Goal: Task Accomplishment & Management: Complete application form

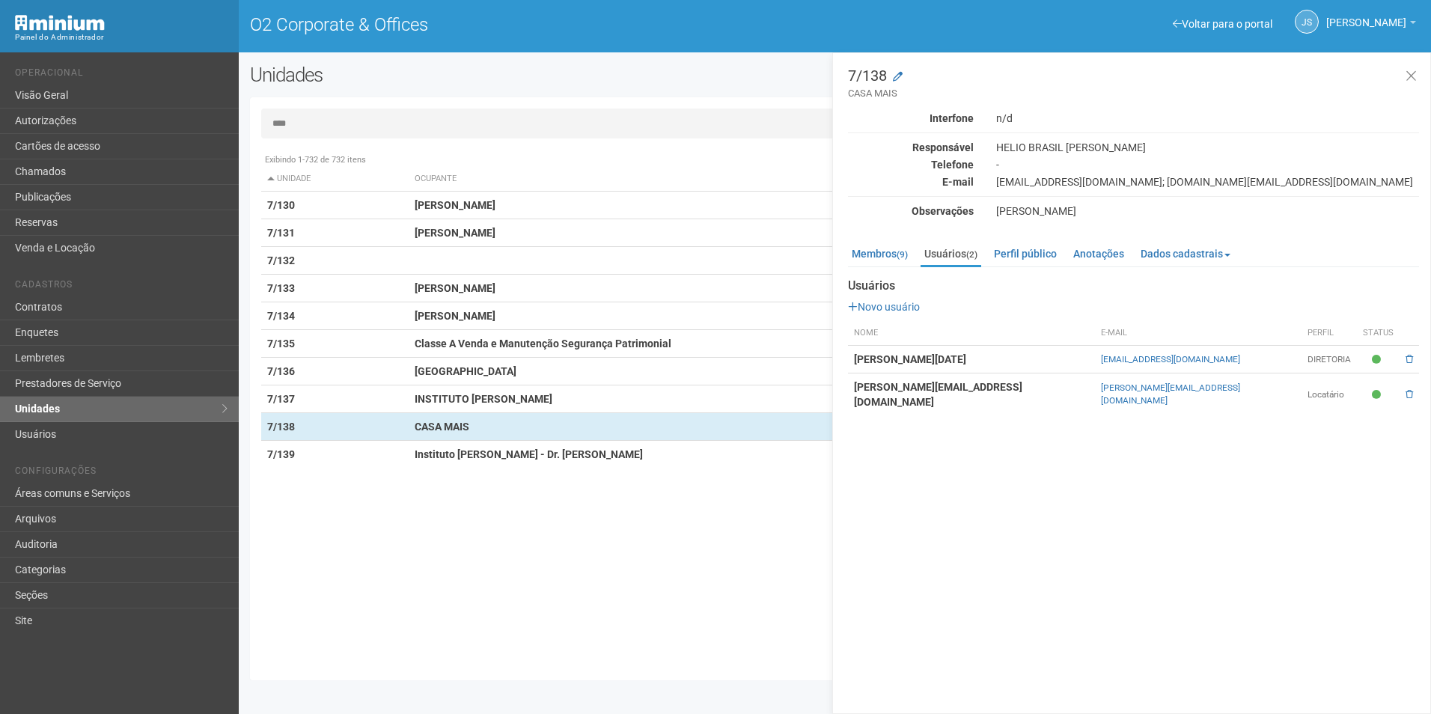
click at [361, 136] on input "****" at bounding box center [834, 124] width 1147 height 30
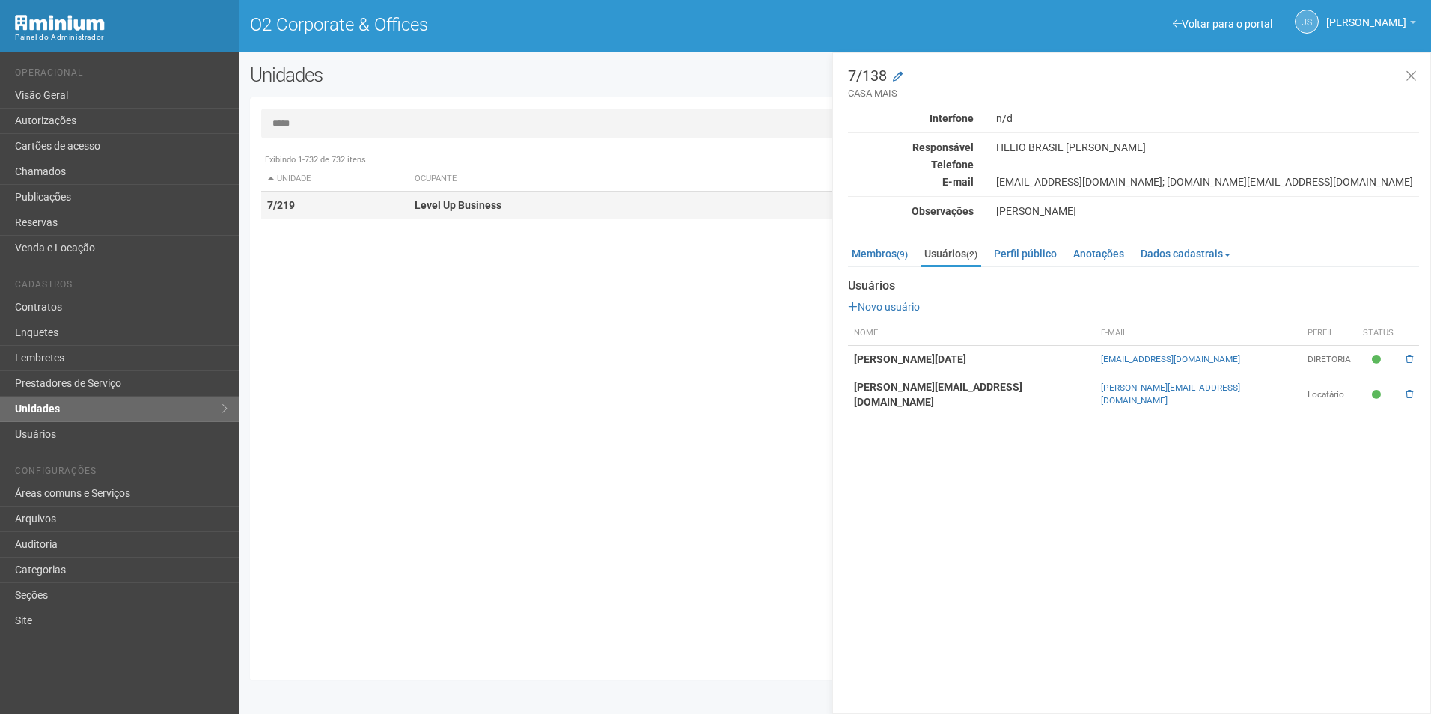
type input "*****"
click at [462, 210] on strong "Level Up Business" at bounding box center [458, 205] width 87 height 12
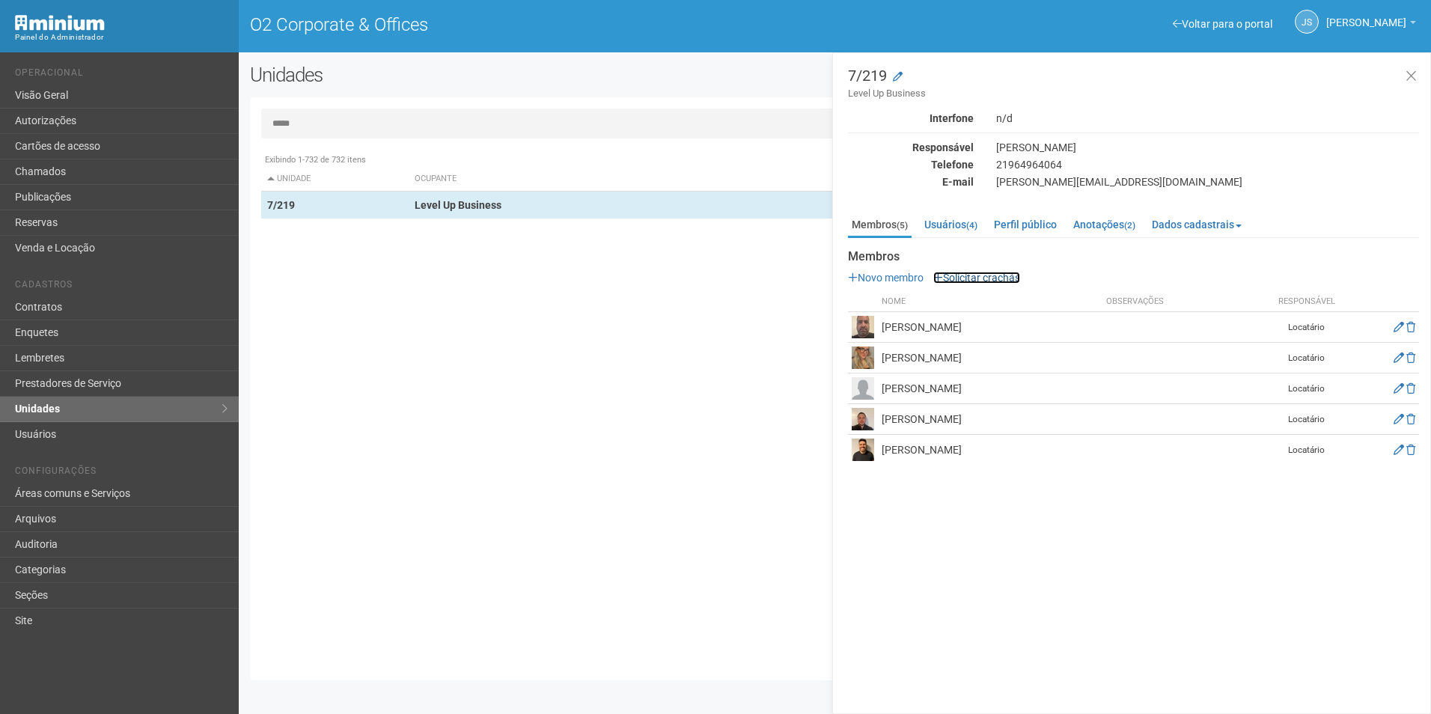
click at [960, 277] on link "Solicitar crachás" at bounding box center [976, 278] width 87 height 12
